Goal: Navigation & Orientation: Find specific page/section

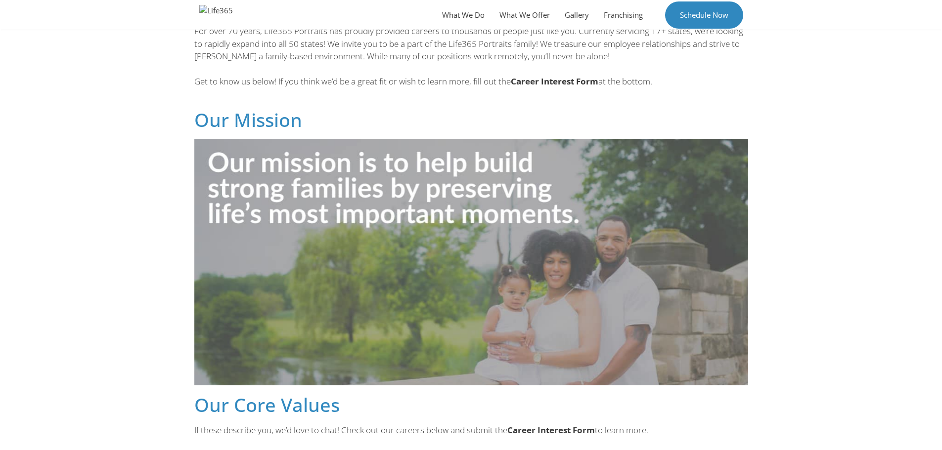
scroll to position [421, 0]
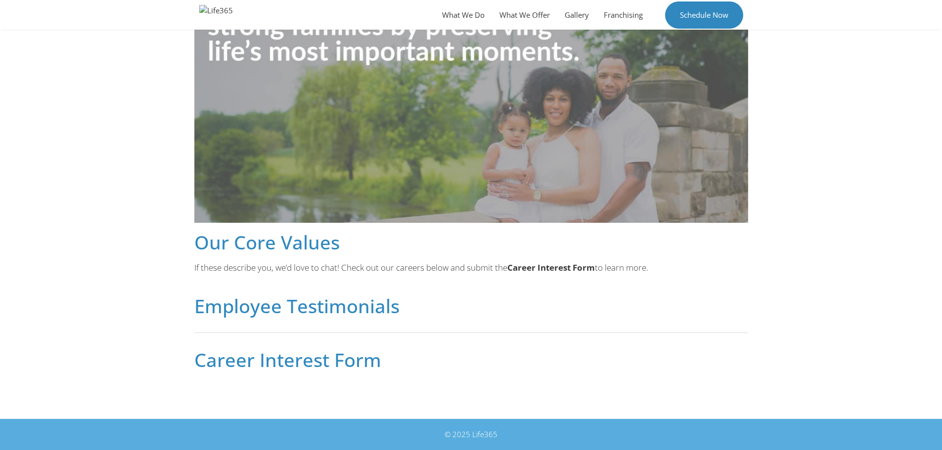
click at [226, 362] on h2 "Career Interest Form" at bounding box center [471, 360] width 554 height 19
click at [447, 368] on h2 "Career Interest Form" at bounding box center [471, 360] width 554 height 19
click at [531, 266] on strong "Career Interest Form" at bounding box center [551, 267] width 88 height 11
drag, startPoint x: 552, startPoint y: 298, endPoint x: 544, endPoint y: 311, distance: 15.1
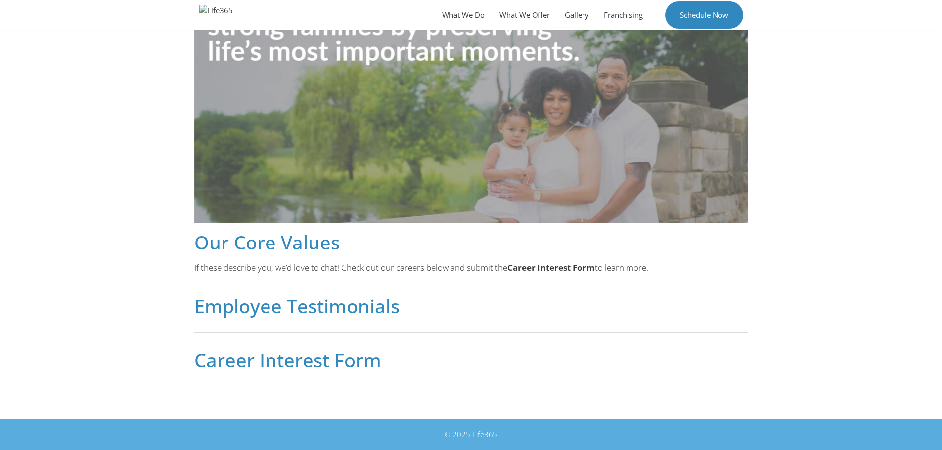
click at [553, 299] on h2 "Employee Testimonials" at bounding box center [471, 306] width 554 height 19
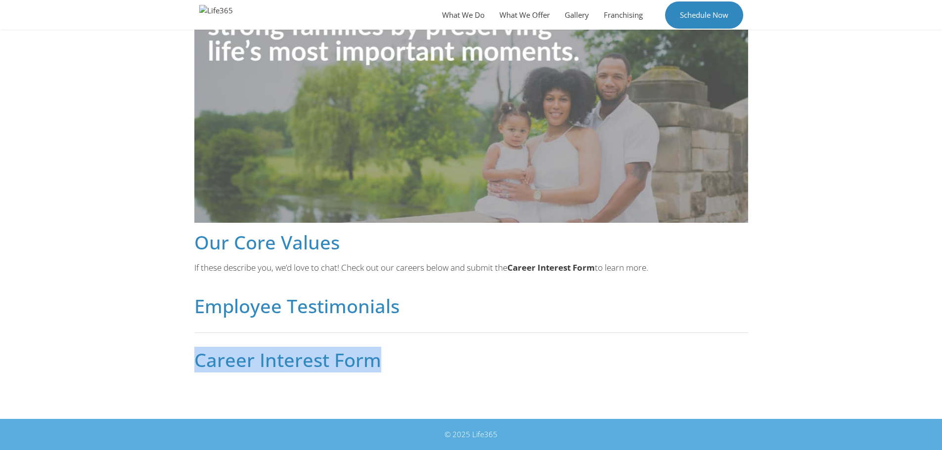
drag, startPoint x: 363, startPoint y: 358, endPoint x: 152, endPoint y: 355, distance: 211.1
click at [152, 355] on section "For over 70 years, Life365 Portraits has proudly provided careers to thousands …" at bounding box center [471, 116] width 942 height 568
drag, startPoint x: 272, startPoint y: 361, endPoint x: 243, endPoint y: 366, distance: 29.7
click at [243, 366] on h2 "Career Interest Form" at bounding box center [471, 360] width 554 height 19
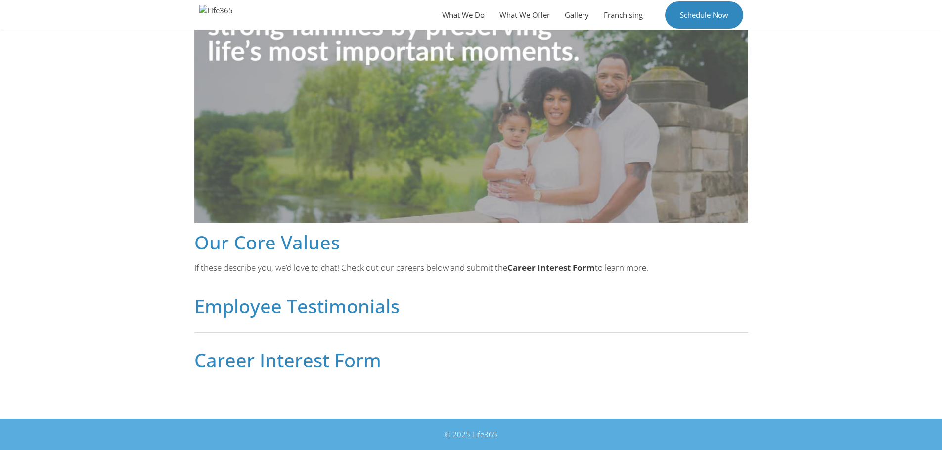
click at [244, 364] on h2 "Career Interest Form" at bounding box center [471, 360] width 554 height 19
click at [289, 363] on h2 "Career Interest Form" at bounding box center [471, 360] width 554 height 19
click at [374, 367] on h2 "Career Interest Form" at bounding box center [471, 360] width 554 height 19
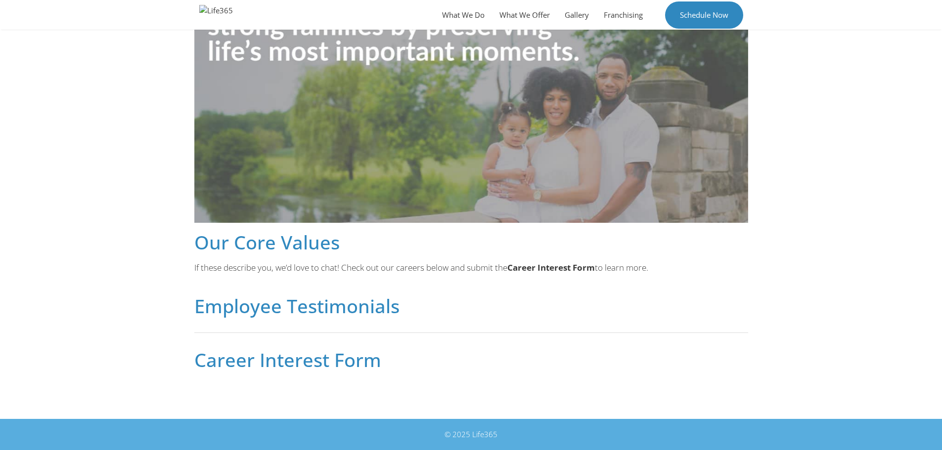
click at [466, 367] on h2 "Career Interest Form" at bounding box center [471, 360] width 554 height 19
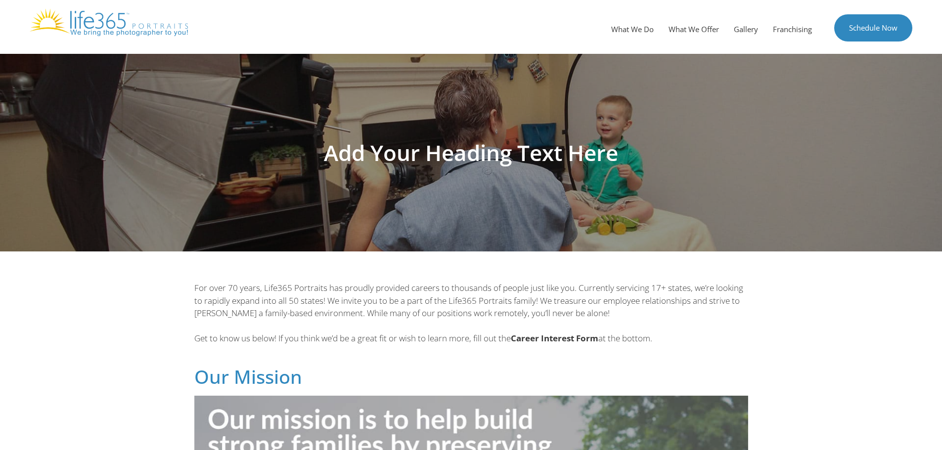
scroll to position [0, 0]
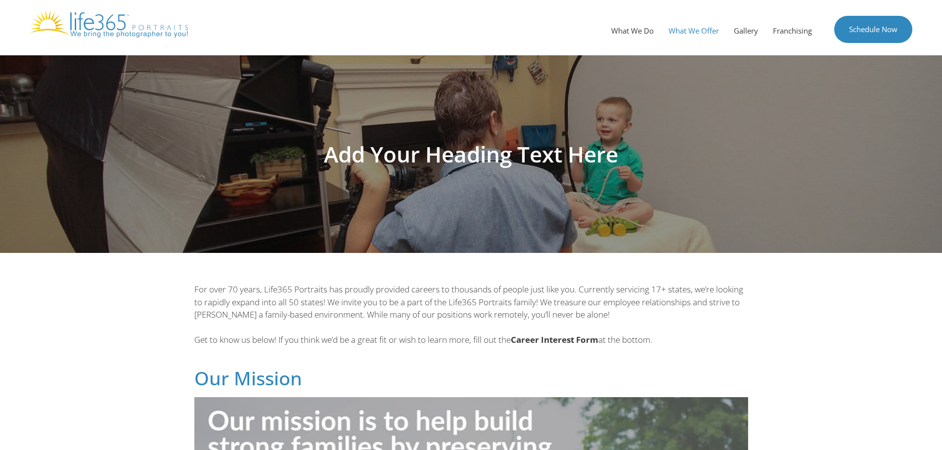
click at [714, 35] on link "What We Offer" at bounding box center [693, 31] width 65 height 30
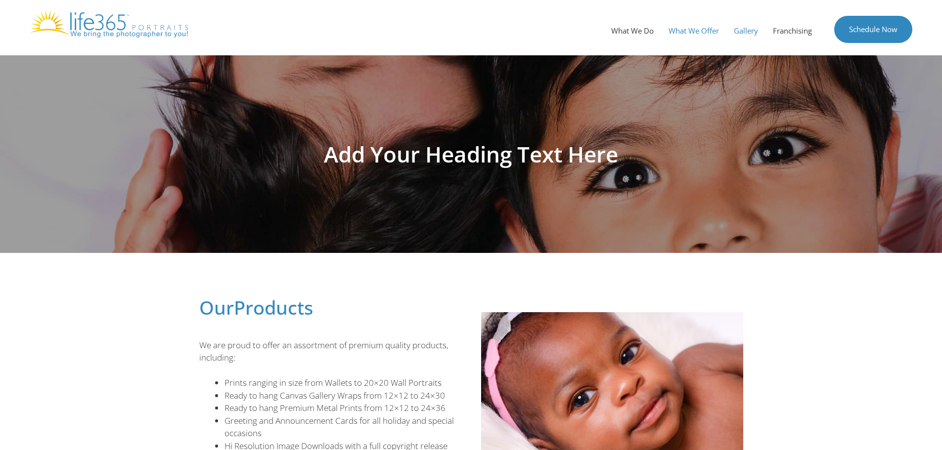
click at [737, 30] on link "Gallery" at bounding box center [745, 31] width 39 height 30
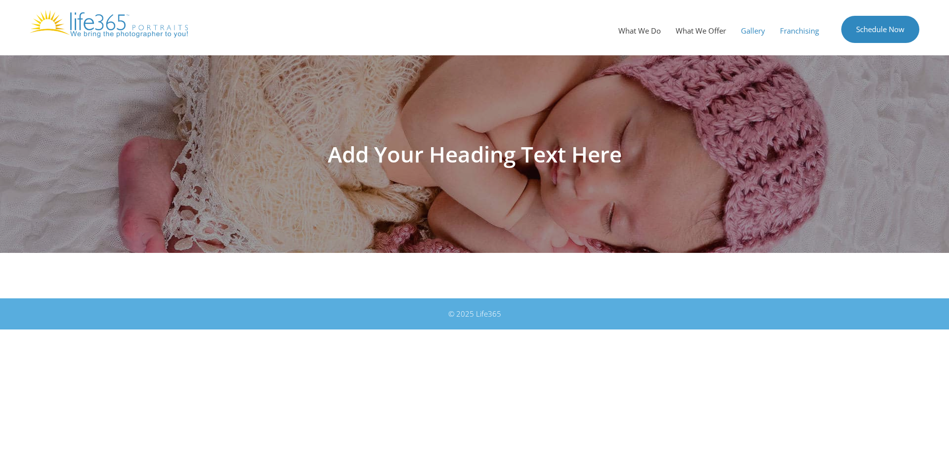
click at [799, 34] on link "Franchising" at bounding box center [800, 31] width 54 height 30
